Goal: Entertainment & Leisure: Consume media (video, audio)

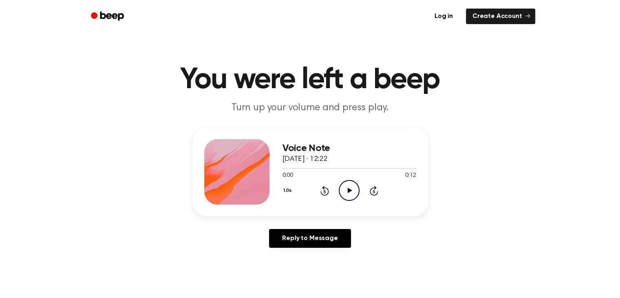
click at [355, 193] on icon "Play Audio" at bounding box center [349, 190] width 21 height 21
click at [356, 188] on icon "Pause Audio" at bounding box center [349, 190] width 21 height 21
drag, startPoint x: 386, startPoint y: 268, endPoint x: 387, endPoint y: 259, distance: 9.4
click at [387, 267] on main "You were left a beep Turn up your volume and press play. Voice Note [DATE] · 12…" at bounding box center [310, 251] width 620 height 503
click at [350, 189] on icon "Play Audio" at bounding box center [349, 190] width 21 height 21
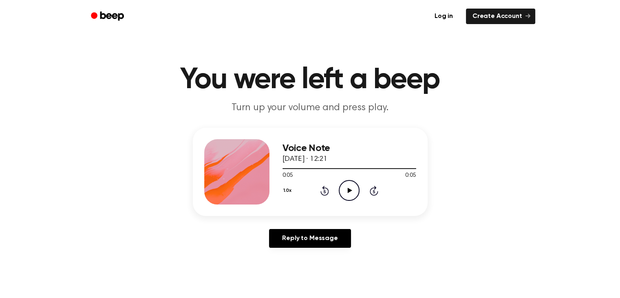
drag, startPoint x: 350, startPoint y: 189, endPoint x: 352, endPoint y: 194, distance: 5.5
click at [352, 194] on icon "Play Audio" at bounding box center [349, 190] width 21 height 21
click at [362, 194] on div "1.0x Rewind 5 seconds Pause Audio Skip 5 seconds" at bounding box center [350, 190] width 134 height 21
click at [347, 193] on icon "Pause Audio" at bounding box center [349, 190] width 21 height 21
click at [347, 193] on icon "Play Audio" at bounding box center [349, 190] width 21 height 21
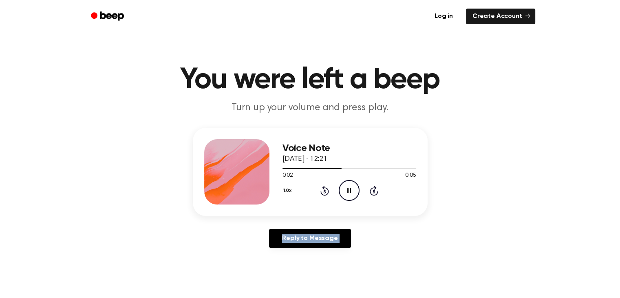
click at [347, 193] on icon "Pause Audio" at bounding box center [349, 190] width 21 height 21
click at [347, 193] on icon "Play Audio" at bounding box center [349, 190] width 21 height 21
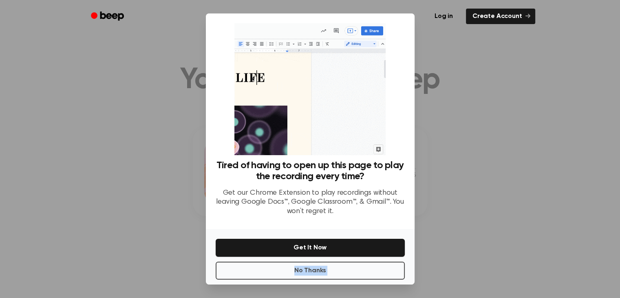
click at [347, 229] on div "No Thanks Get It Now" at bounding box center [310, 256] width 209 height 55
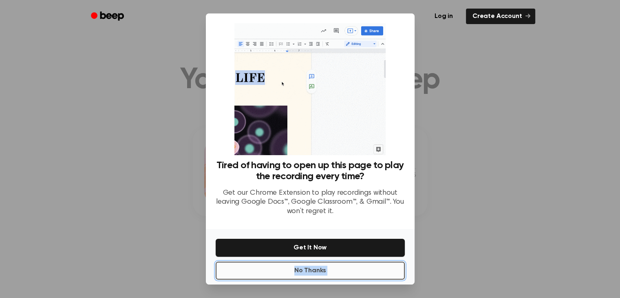
click at [262, 266] on button "No Thanks" at bounding box center [310, 270] width 189 height 18
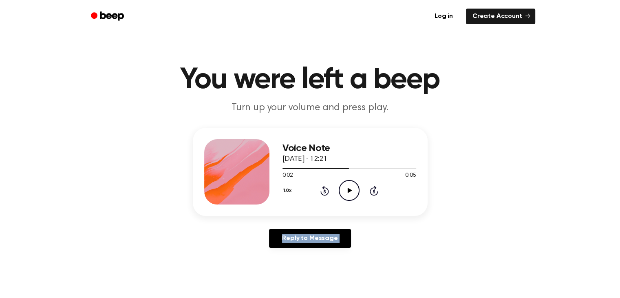
click at [347, 189] on icon "Play Audio" at bounding box center [349, 190] width 21 height 21
click at [346, 189] on icon "Pause Audio" at bounding box center [349, 190] width 21 height 21
